Goal: Task Accomplishment & Management: Manage account settings

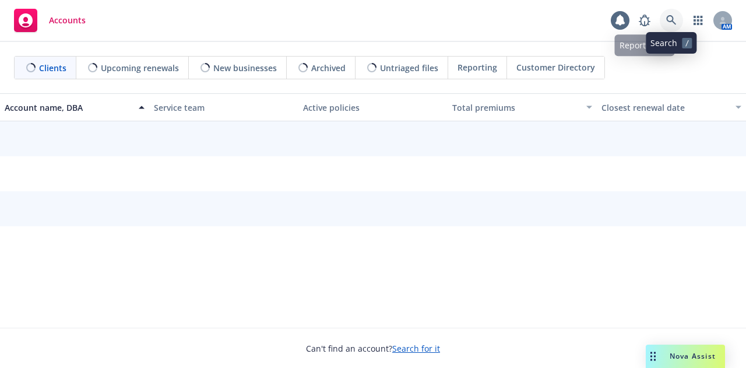
click at [673, 18] on icon at bounding box center [671, 20] width 10 height 10
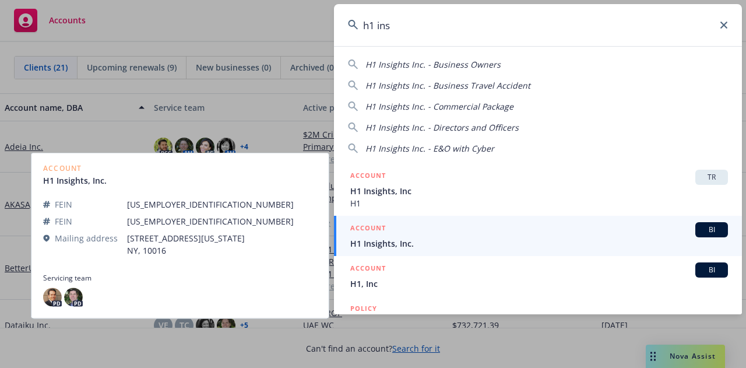
type input "h1 ins"
click at [504, 238] on span "H1 Insights, Inc." at bounding box center [538, 243] width 377 height 12
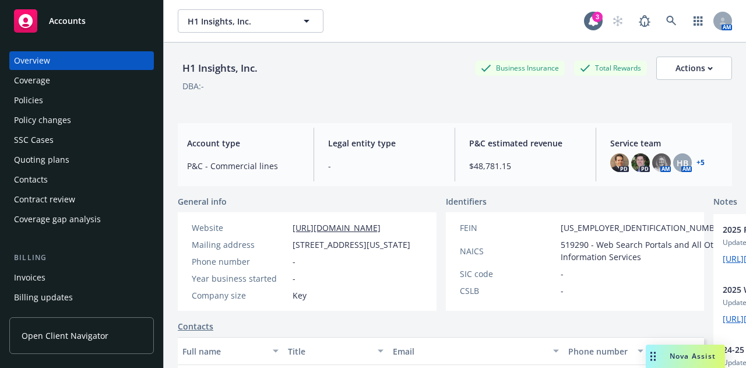
click at [118, 91] on div "Policies" at bounding box center [81, 100] width 135 height 19
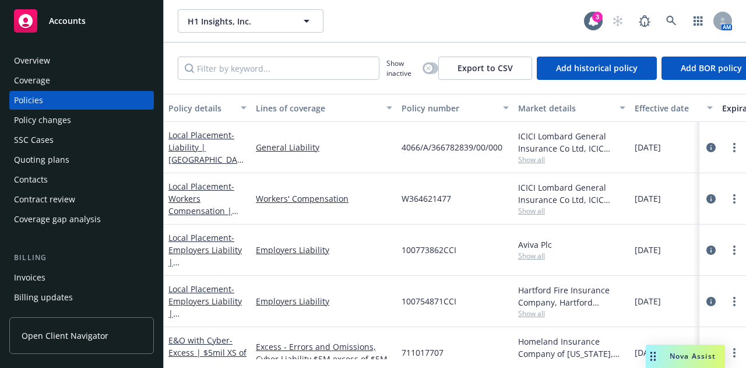
click at [105, 61] on div "Overview" at bounding box center [81, 60] width 135 height 19
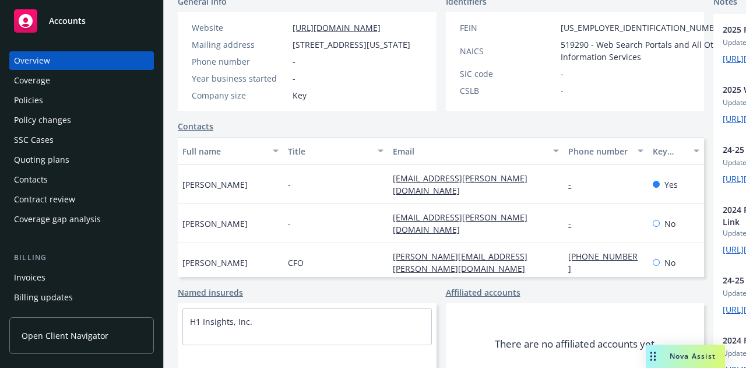
scroll to position [217, 0]
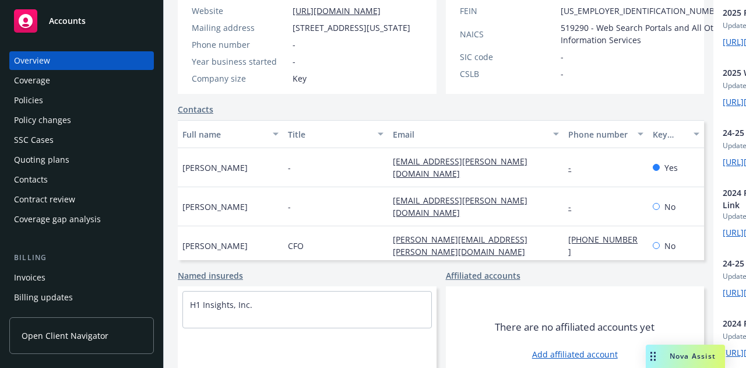
click at [100, 151] on div "Quoting plans" at bounding box center [81, 159] width 135 height 19
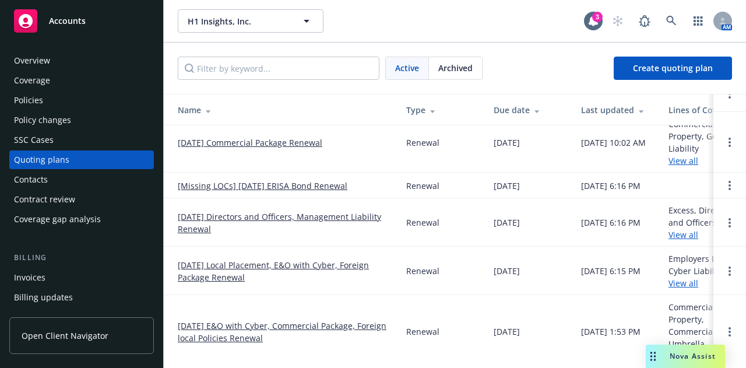
scroll to position [65, 0]
click at [323, 259] on link "10/29/25 Local Placement, E&O with Cyber, Foreign Package Renewal" at bounding box center [283, 271] width 210 height 24
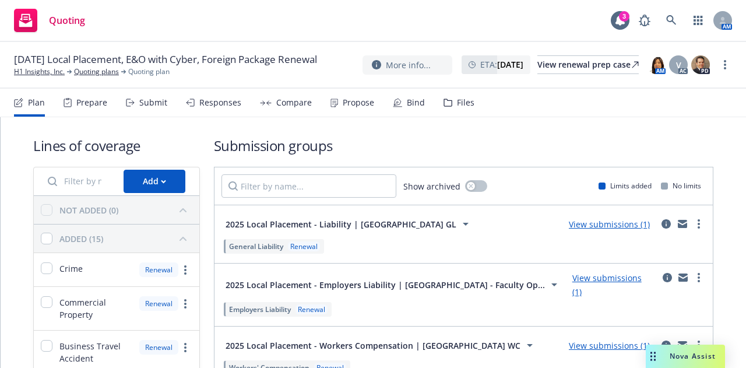
click at [456, 110] on div "Files" at bounding box center [458, 103] width 31 height 28
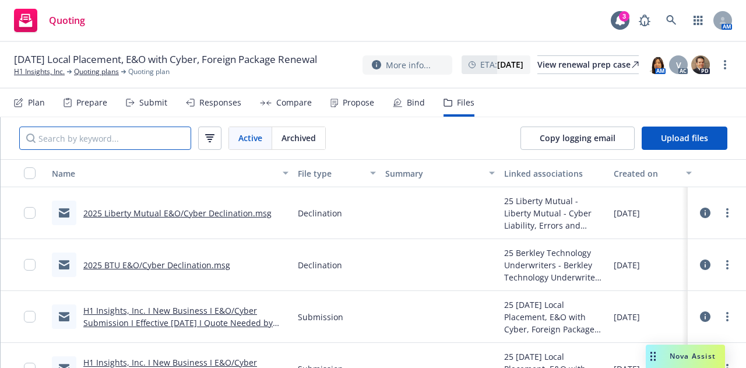
click at [156, 145] on input "Search by keyword..." at bounding box center [105, 137] width 172 height 23
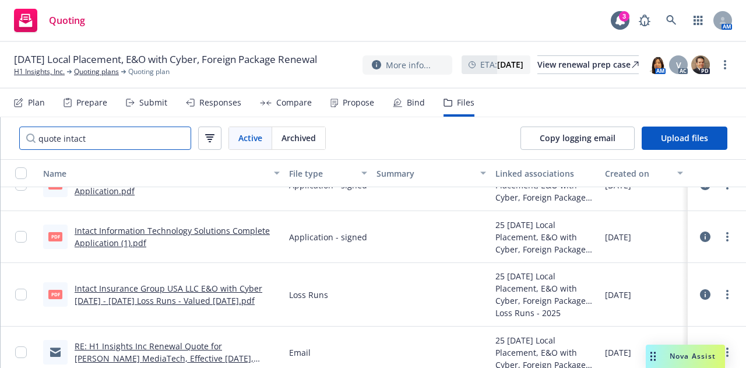
scroll to position [0, 17]
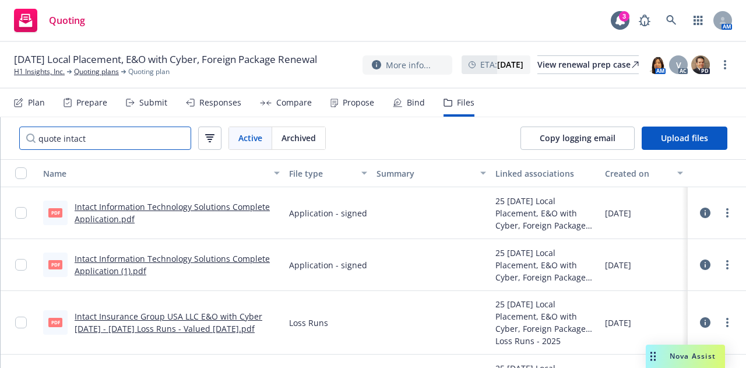
drag, startPoint x: 123, startPoint y: 142, endPoint x: 0, endPoint y: 100, distance: 130.4
click at [0, 100] on div "10/29/25 Local Placement, E&O with Cyber, Foreign Package Renewal H1 Insights, …" at bounding box center [373, 205] width 746 height 326
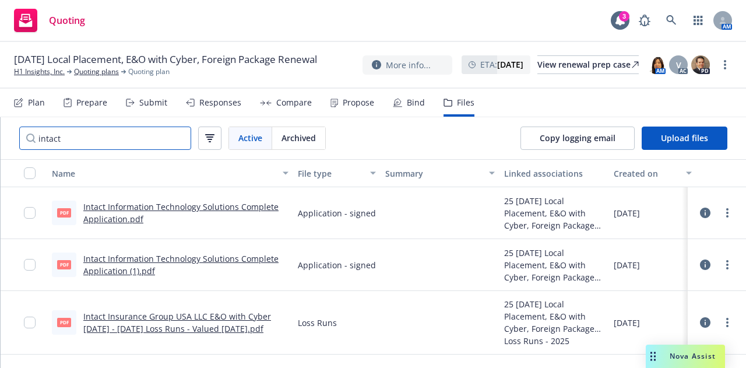
scroll to position [0, 0]
type input "intact"
click at [231, 204] on link "Intact Information Technology Solutions Complete Application.pdf" at bounding box center [180, 212] width 195 height 23
click at [54, 77] on link "H1 Insights, Inc." at bounding box center [39, 71] width 51 height 10
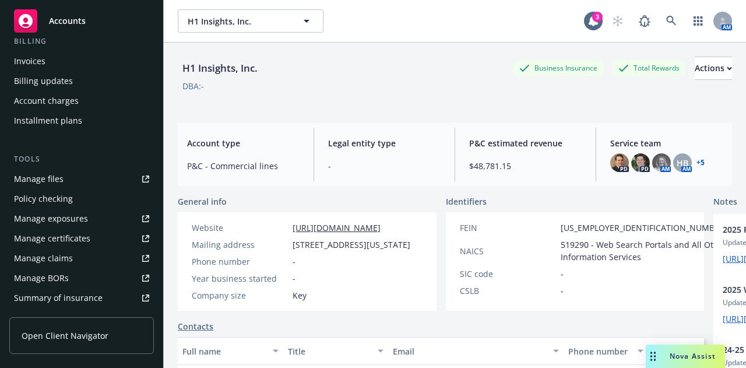
scroll to position [230, 0]
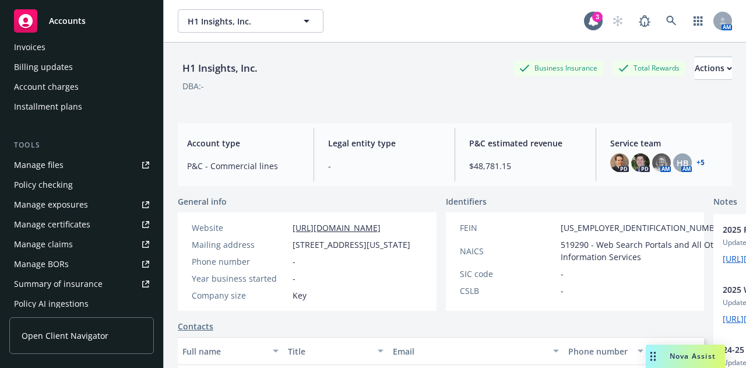
click at [85, 161] on link "Manage files" at bounding box center [81, 165] width 144 height 19
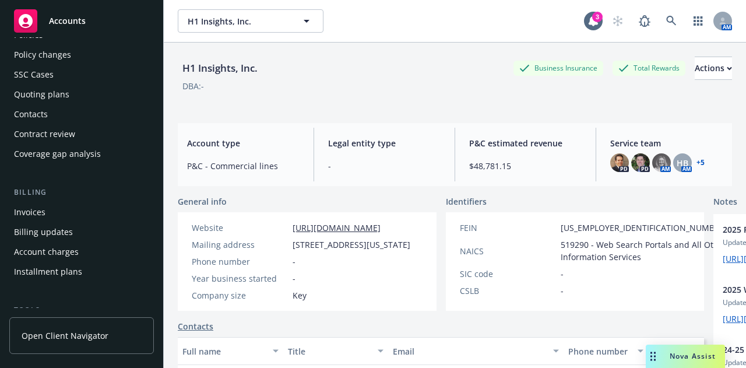
scroll to position [0, 0]
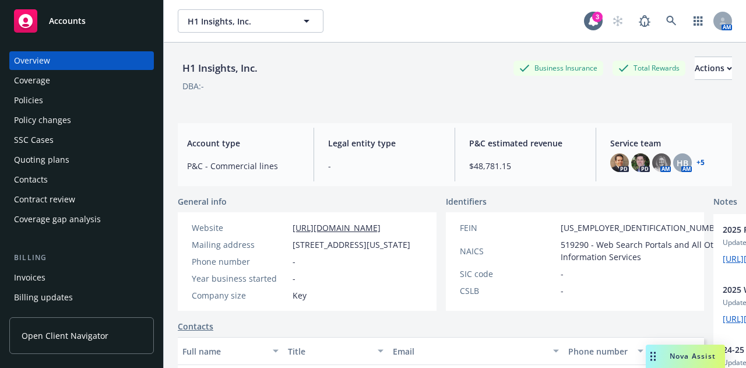
click at [89, 160] on div "Quoting plans" at bounding box center [81, 159] width 135 height 19
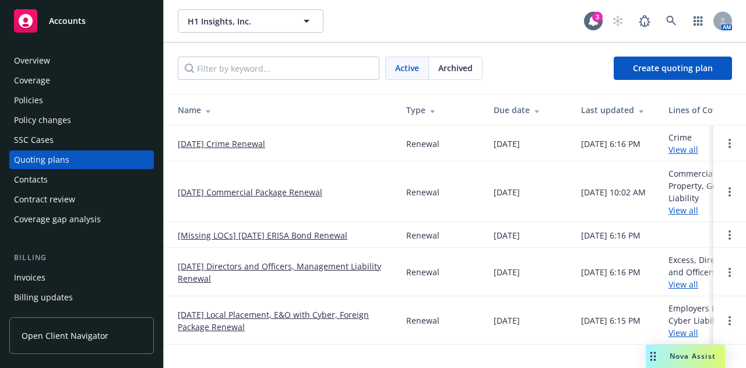
click at [283, 193] on link "[DATE] Commercial Package Renewal" at bounding box center [250, 192] width 144 height 12
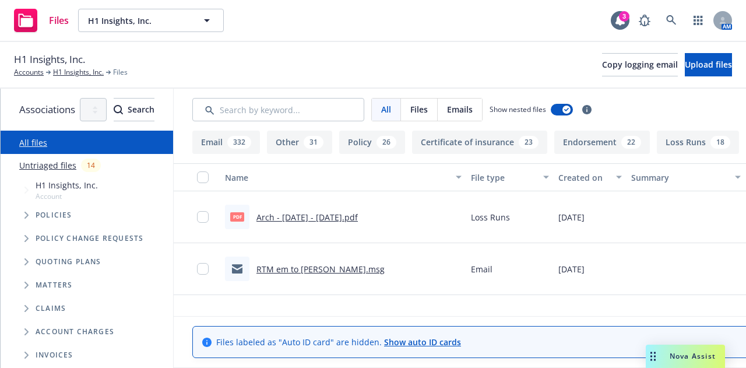
click at [428, 108] on span "Files" at bounding box center [418, 109] width 17 height 12
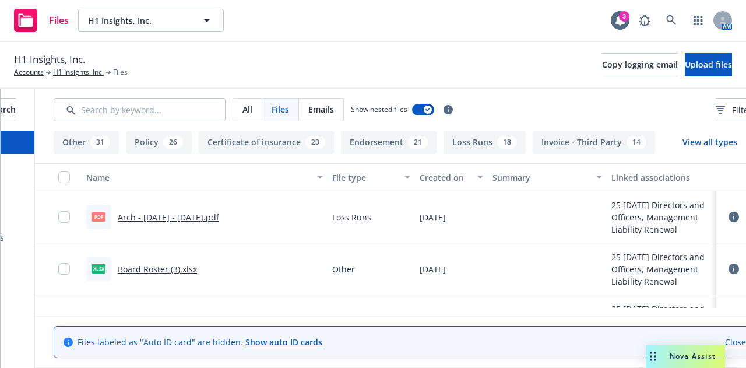
scroll to position [0, 223]
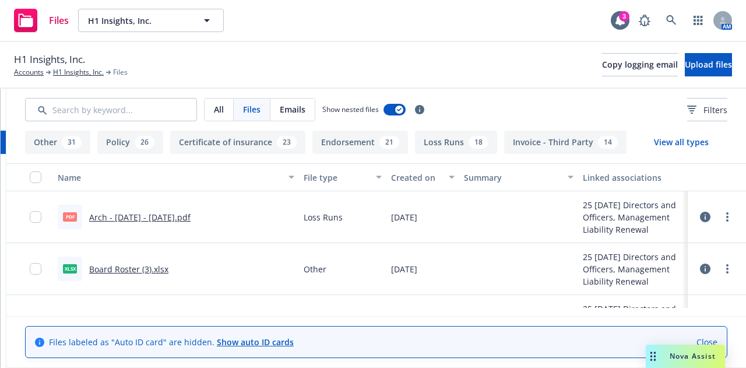
click at [682, 140] on button "View all types" at bounding box center [681, 141] width 92 height 23
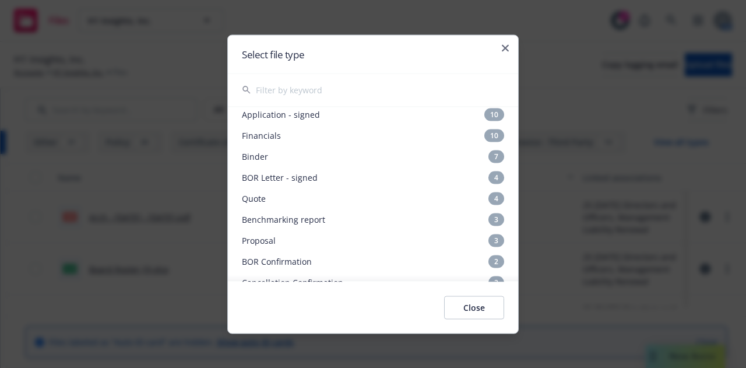
scroll to position [132, 0]
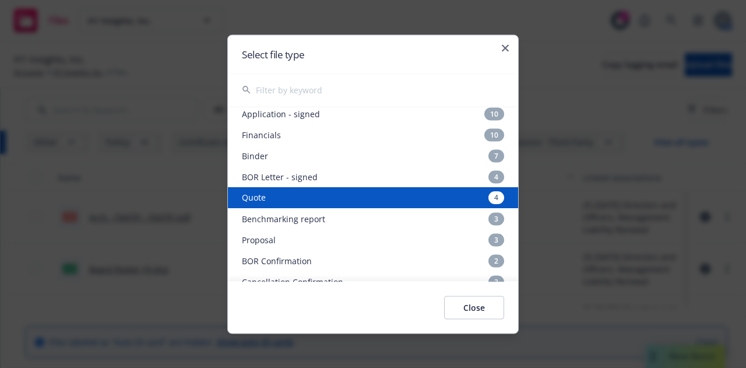
click at [453, 199] on div "Quote 4" at bounding box center [373, 197] width 290 height 21
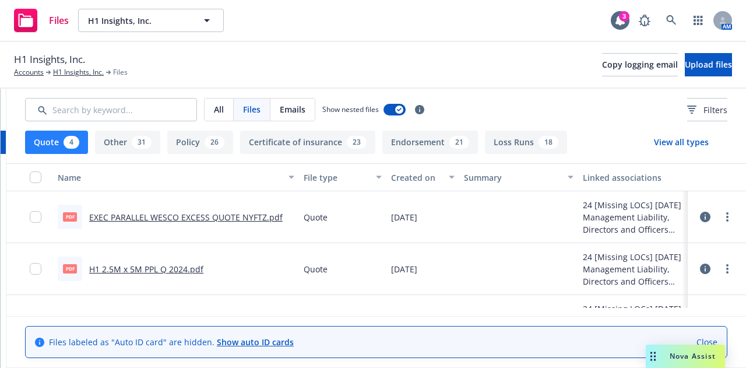
scroll to position [0, 0]
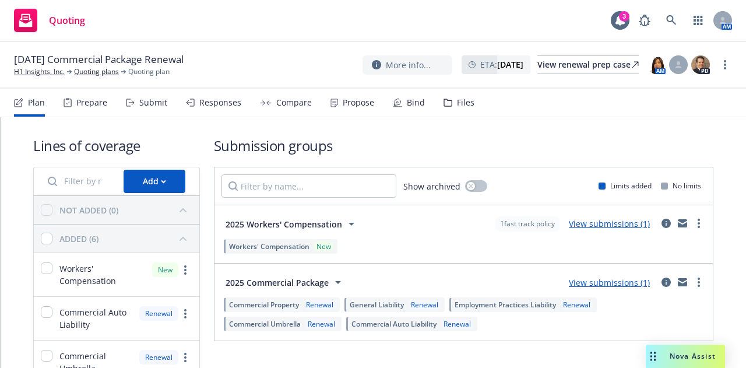
click at [457, 90] on div "Files" at bounding box center [458, 103] width 31 height 28
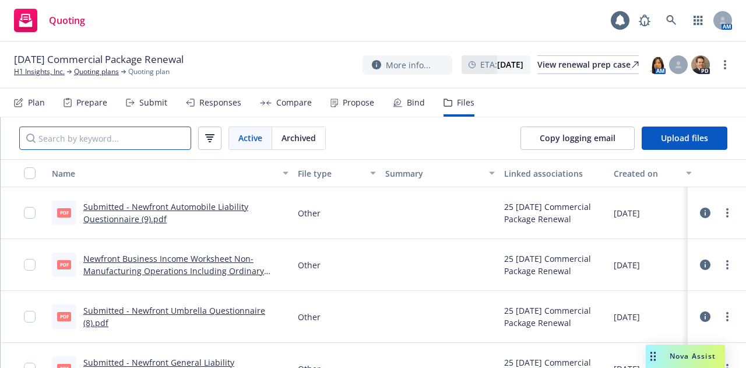
click at [155, 135] on input "Search by keyword..." at bounding box center [105, 137] width 172 height 23
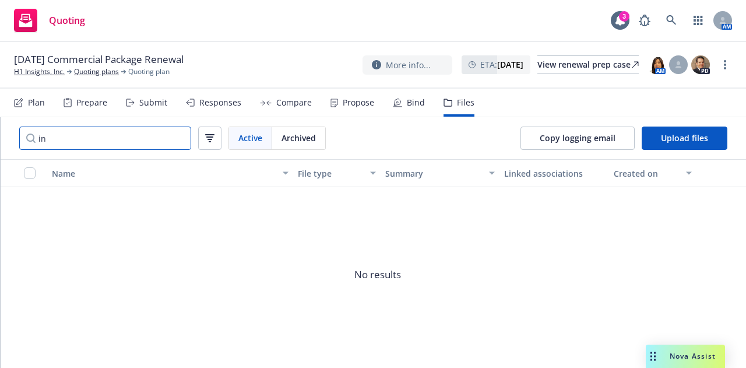
type input "i"
type input "q"
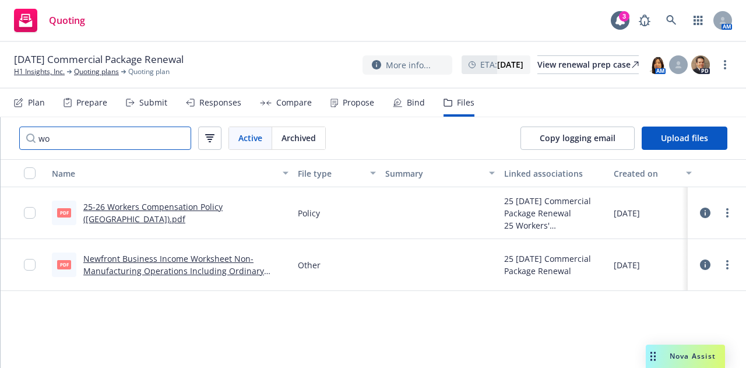
type input "w"
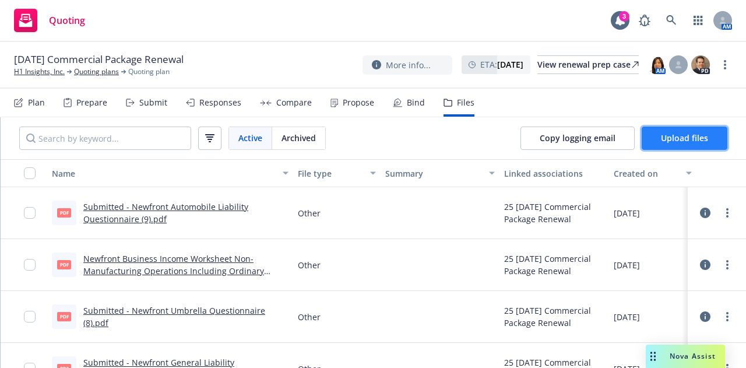
click at [676, 132] on button "Upload files" at bounding box center [684, 137] width 86 height 23
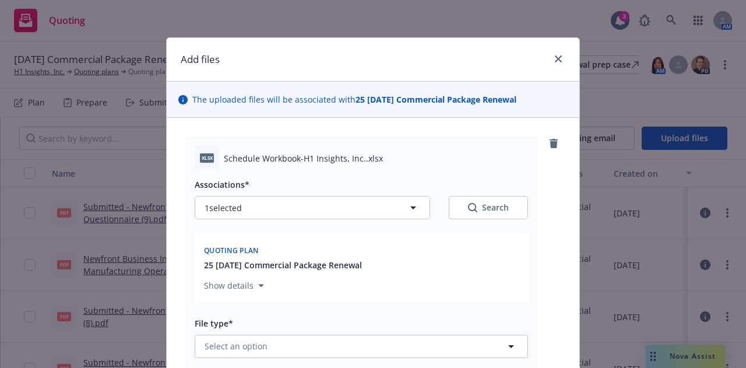
click at [431, 71] on div "Add files" at bounding box center [373, 60] width 412 height 44
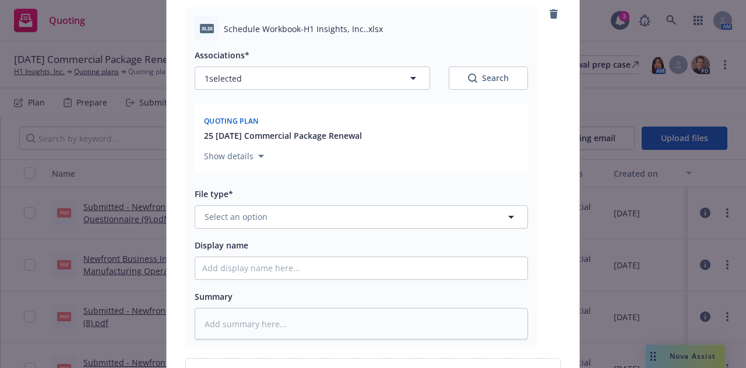
scroll to position [131, 0]
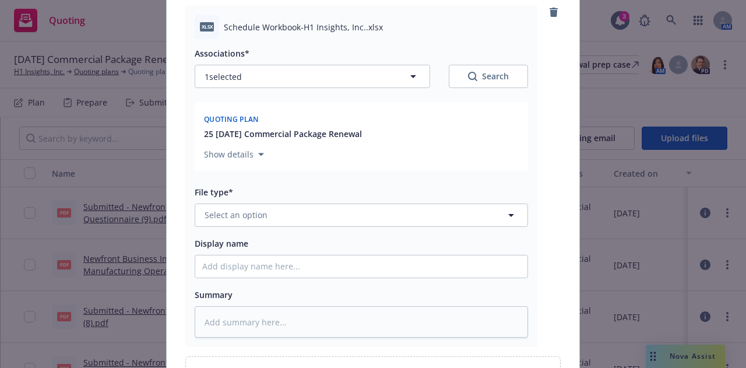
click at [445, 227] on div "Associations* 1 selected Search Quoting plan 25 [DATE] Commercial Package Renew…" at bounding box center [361, 188] width 333 height 298
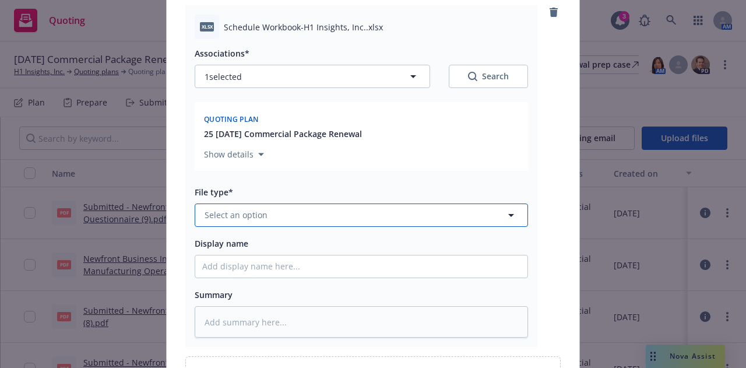
click at [457, 209] on button "Select an option" at bounding box center [361, 214] width 333 height 23
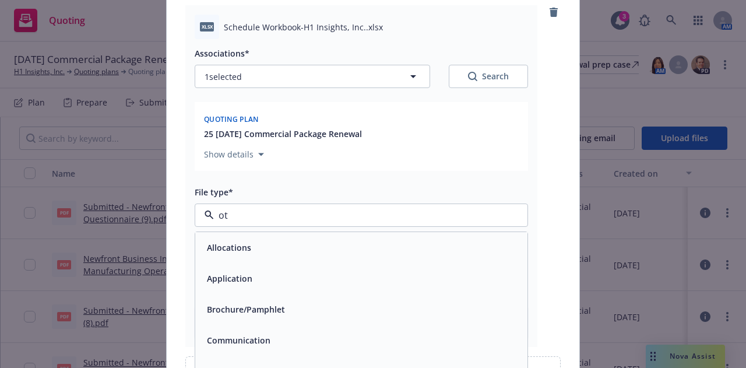
type input "oth"
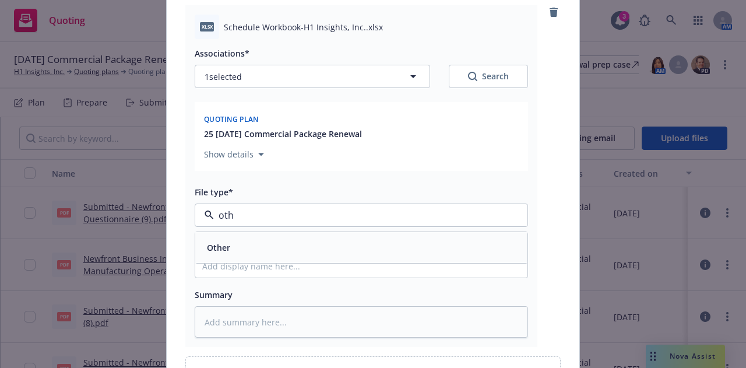
click at [440, 236] on div "Other" at bounding box center [361, 247] width 332 height 31
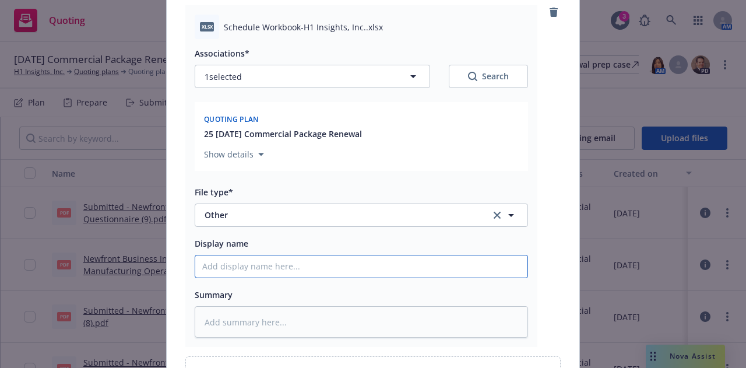
click at [439, 259] on input "Display name" at bounding box center [361, 266] width 332 height 22
type textarea "x"
type input "2"
type textarea "x"
type input "25-"
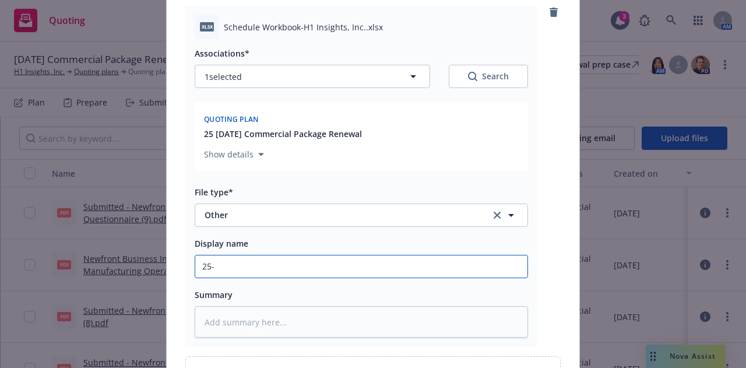
type textarea "x"
type input "25-2"
type textarea "x"
type input "25-26"
type textarea "x"
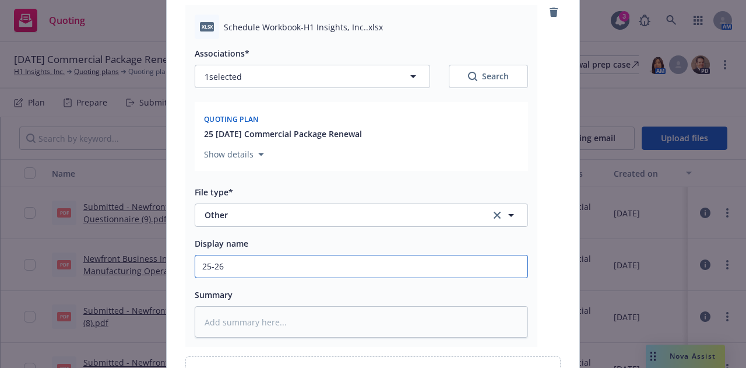
type input "25-26"
type textarea "x"
type input "25-26 W"
type textarea "x"
type input "25-26 Wo"
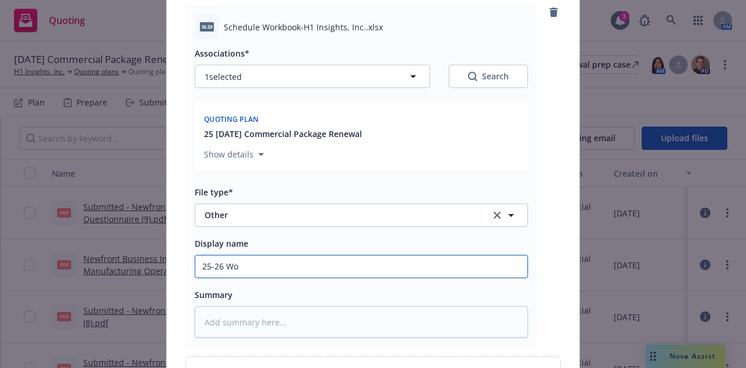
type textarea "x"
type input "25-26 Work"
type textarea "x"
type input "25-26 Wor"
type textarea "x"
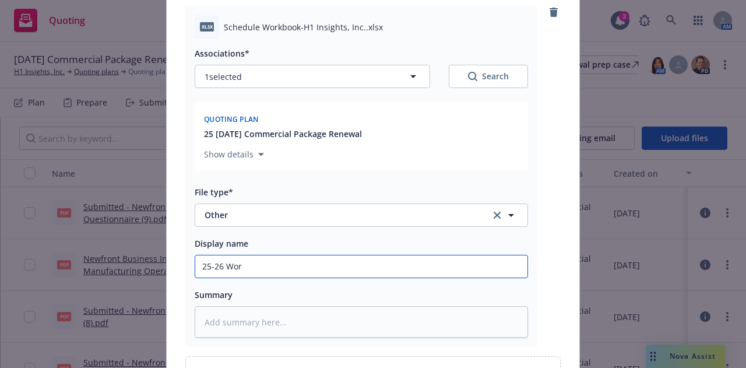
type input "25-26 Wo"
type textarea "x"
type input "25-26 W"
type textarea "x"
type input "25-26"
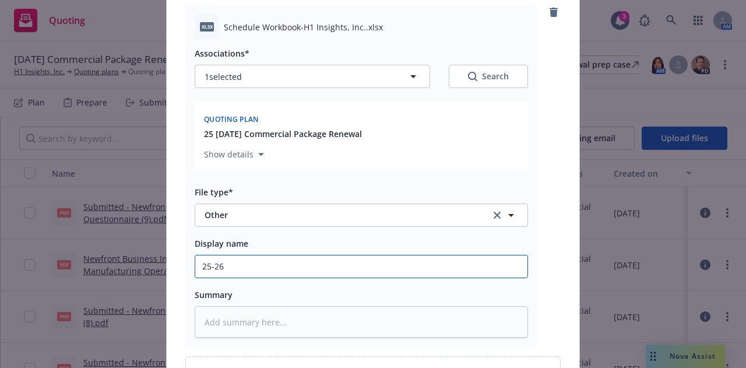
type textarea "x"
type input "25-26 C"
type textarea "x"
type input "25-26 Co"
type textarea "x"
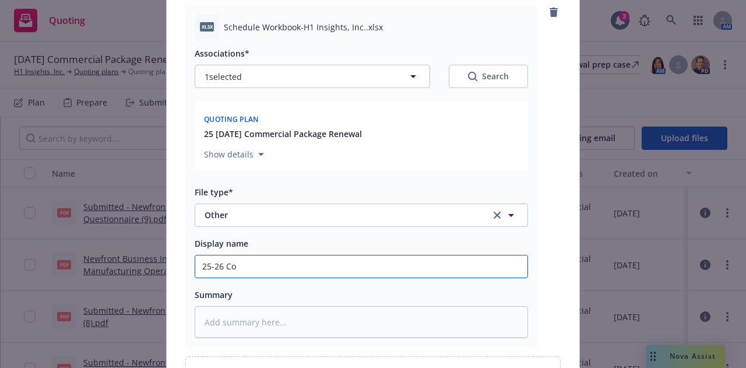
type input "25-26 Com"
type textarea "x"
type input "25-26 Comp"
type textarea "x"
type input "25-26 Compl"
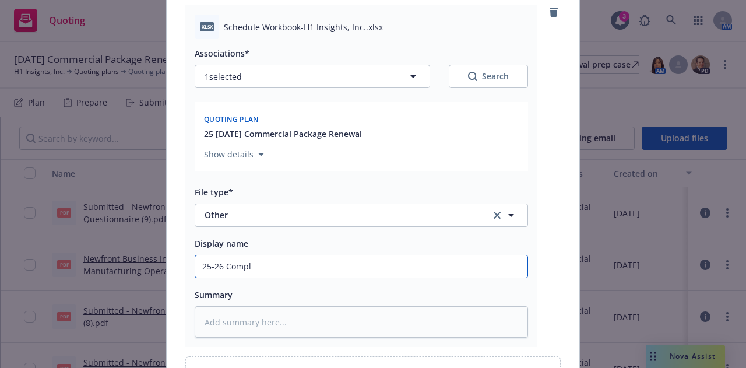
type textarea "x"
type input "25-26 Comple"
type textarea "x"
type input "25-26 Complet"
type textarea "x"
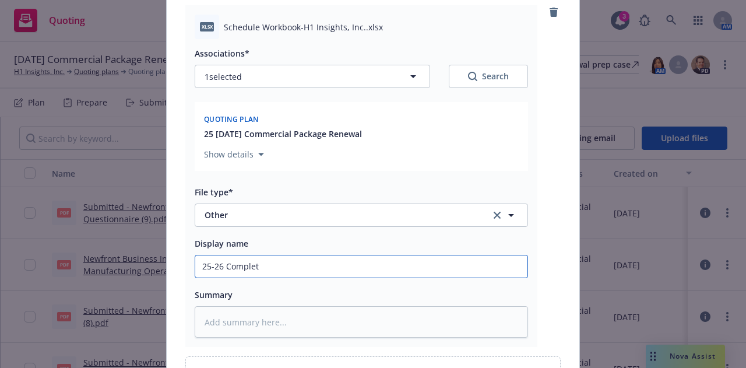
type input "25-26 Complete"
type textarea "x"
type input "25-26 Completed"
type textarea "x"
type input "25-26 Completed"
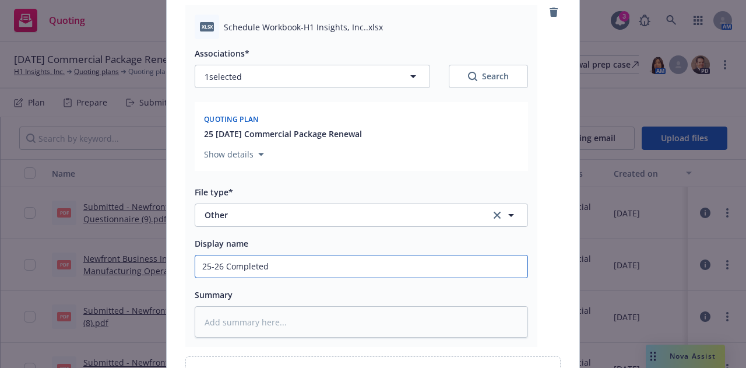
type textarea "x"
type input "25-26 Completed R"
type textarea "x"
type input "25-26 Completed Ren"
type textarea "x"
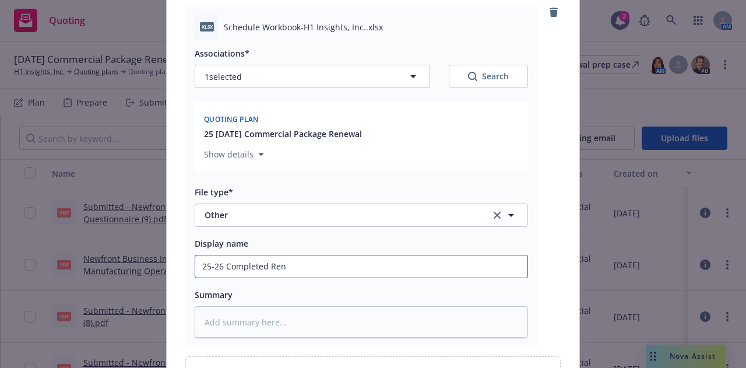
type input "25-26 Completed [PERSON_NAME]"
type textarea "x"
type input "25-26 Completed Renew"
type textarea "x"
type input "25-26 Completed Renewa"
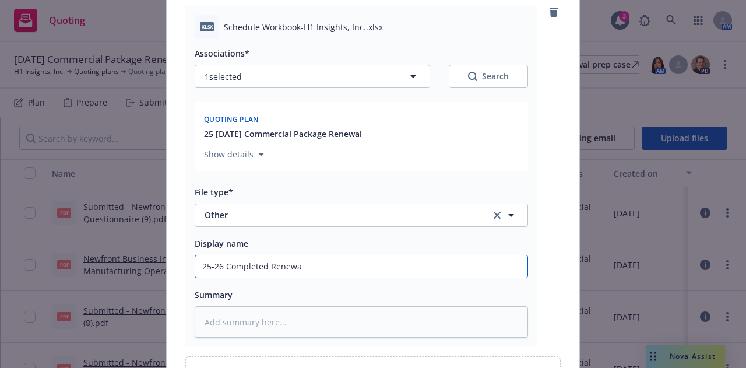
type textarea "x"
type input "25-26 Completed Renewal"
type textarea "x"
type input "25-26 Completed Renewal"
type textarea "x"
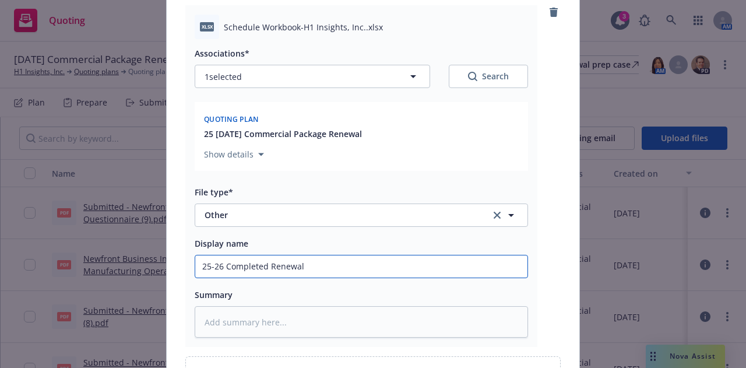
type input "25-26 Completed Renewal W"
type textarea "x"
type input "25-26 Completed Renewal Wo"
type textarea "x"
type input "25-26 Completed Renewal Wor"
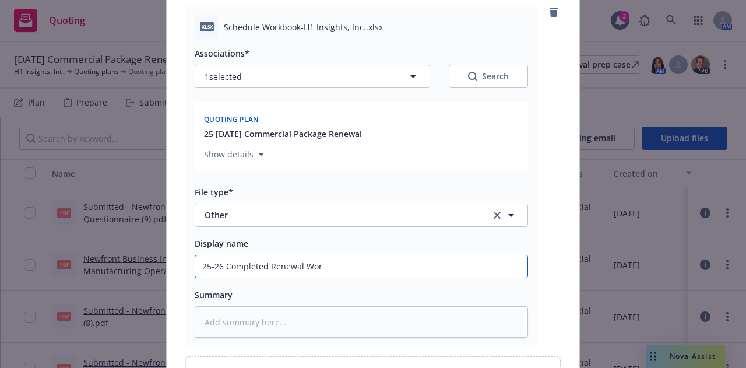
type textarea "x"
type input "25-26 Completed Renewal Work"
type textarea "x"
type input "25-26 Completed Renewal Workb"
type textarea "x"
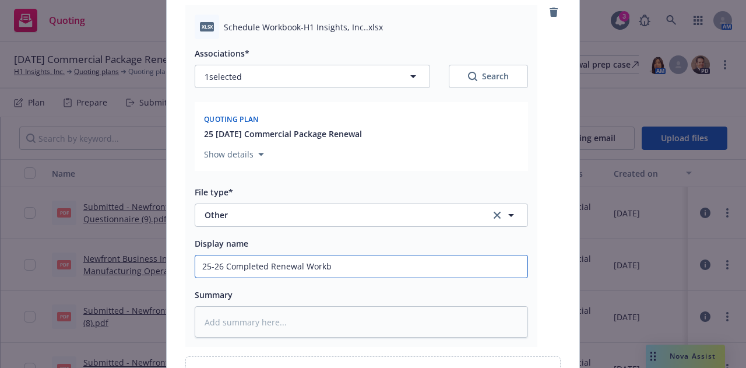
type input "25-26 Completed Renewal Workbo"
type textarea "x"
type input "25-26 Completed [PERSON_NAME]"
type textarea "x"
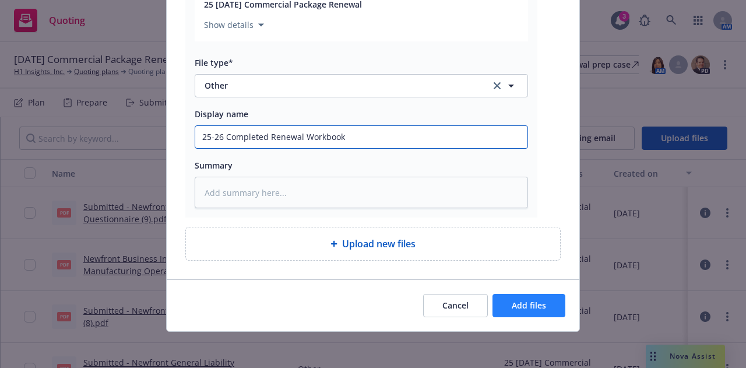
type input "25-26 Completed Renewal Workbook"
click at [525, 296] on button "Add files" at bounding box center [528, 305] width 73 height 23
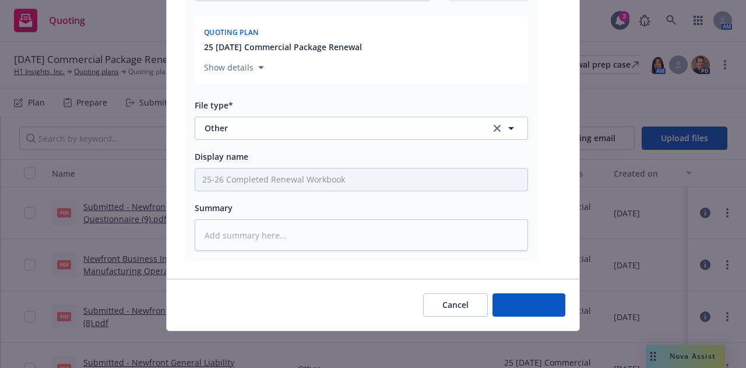
type textarea "x"
